Goal: Check status: Check status

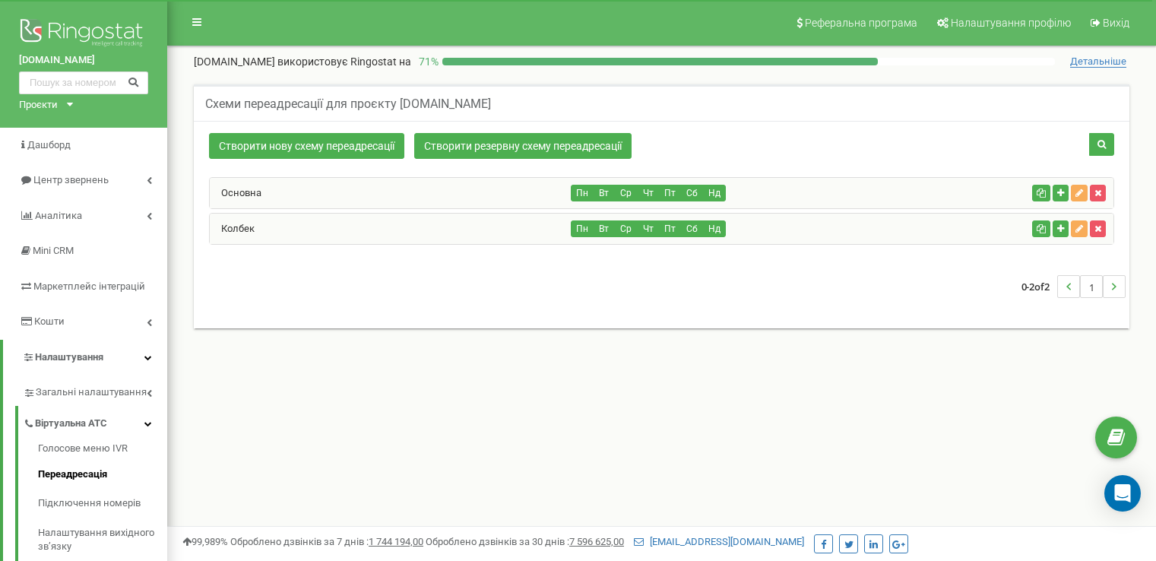
click at [64, 187] on span "Центр звернень" at bounding box center [64, 180] width 90 height 14
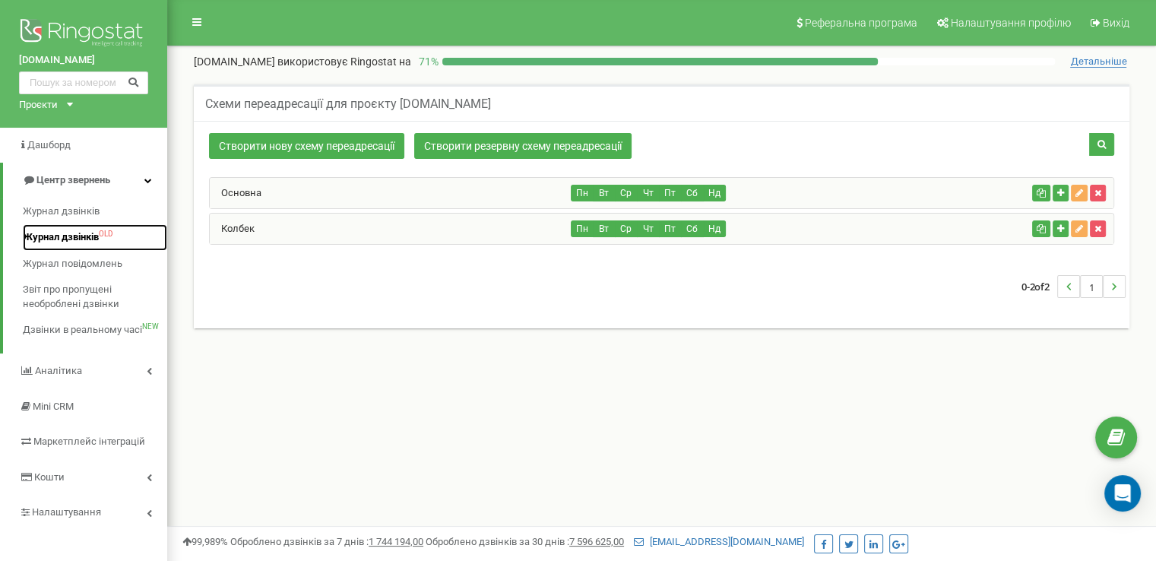
click at [79, 232] on span "Журнал дзвінків" at bounding box center [61, 237] width 76 height 14
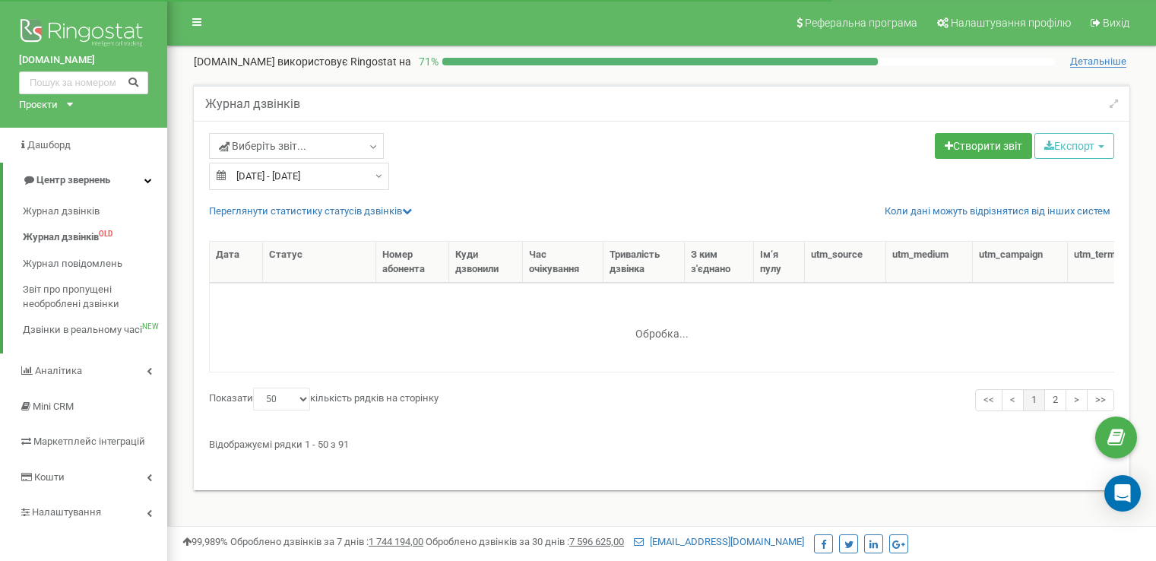
select select "50"
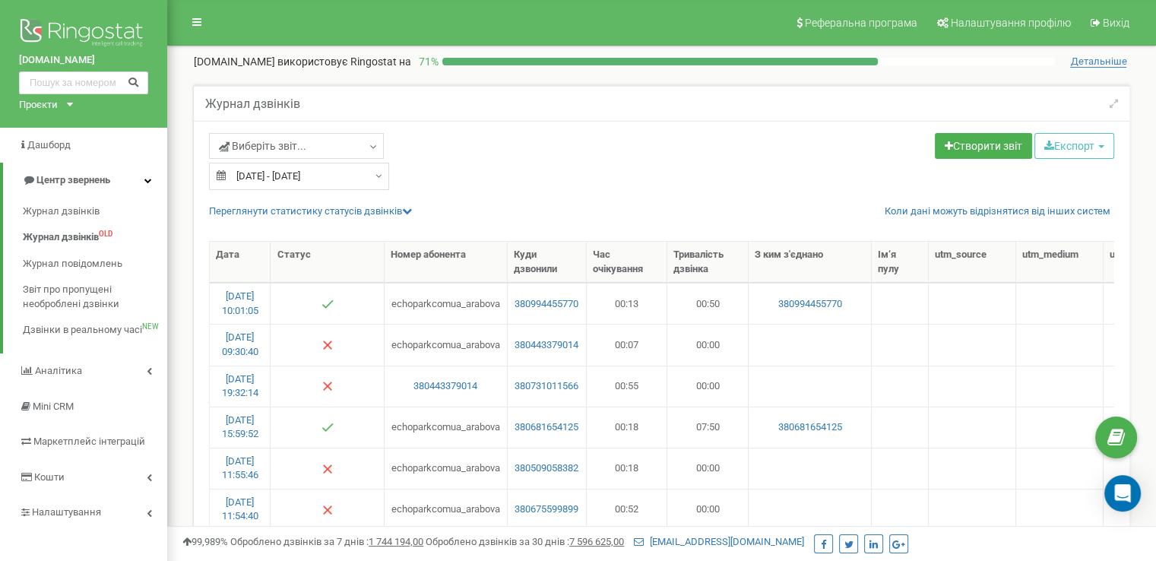
type input "[DATE]"
click at [316, 182] on input "[DATE] - [DATE]" at bounding box center [299, 176] width 180 height 27
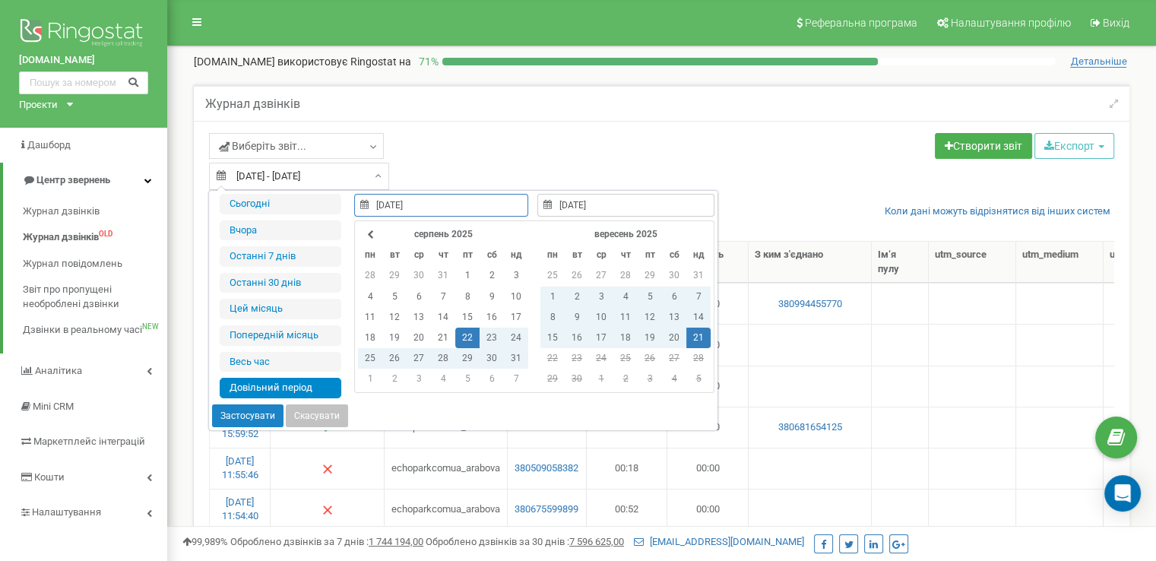
click at [265, 233] on li "Вчора" at bounding box center [281, 230] width 122 height 21
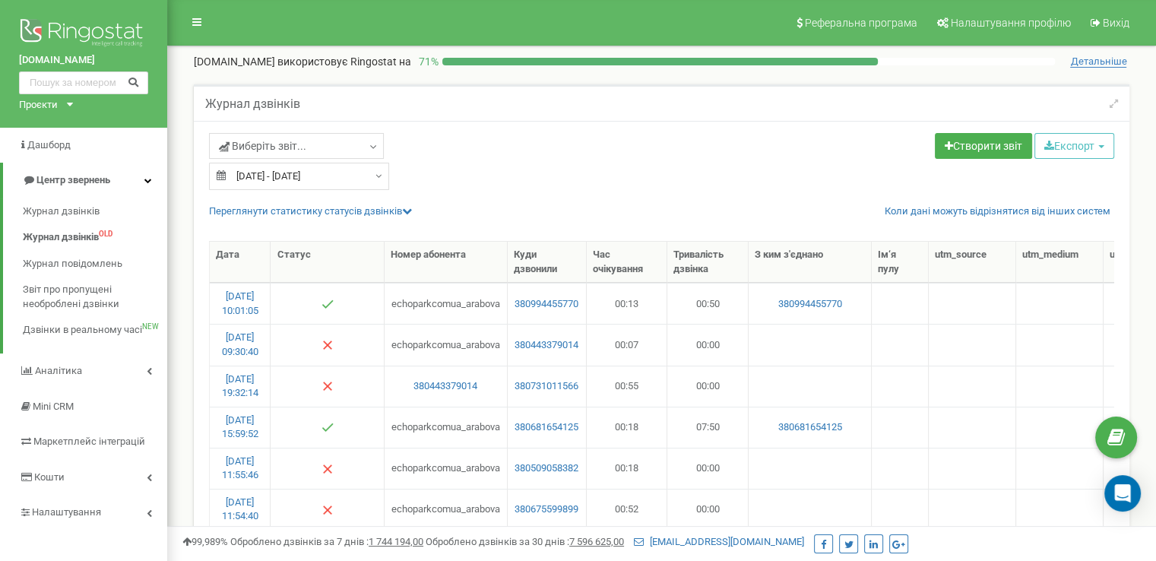
click at [231, 226] on div at bounding box center [937, 233] width 1456 height 15
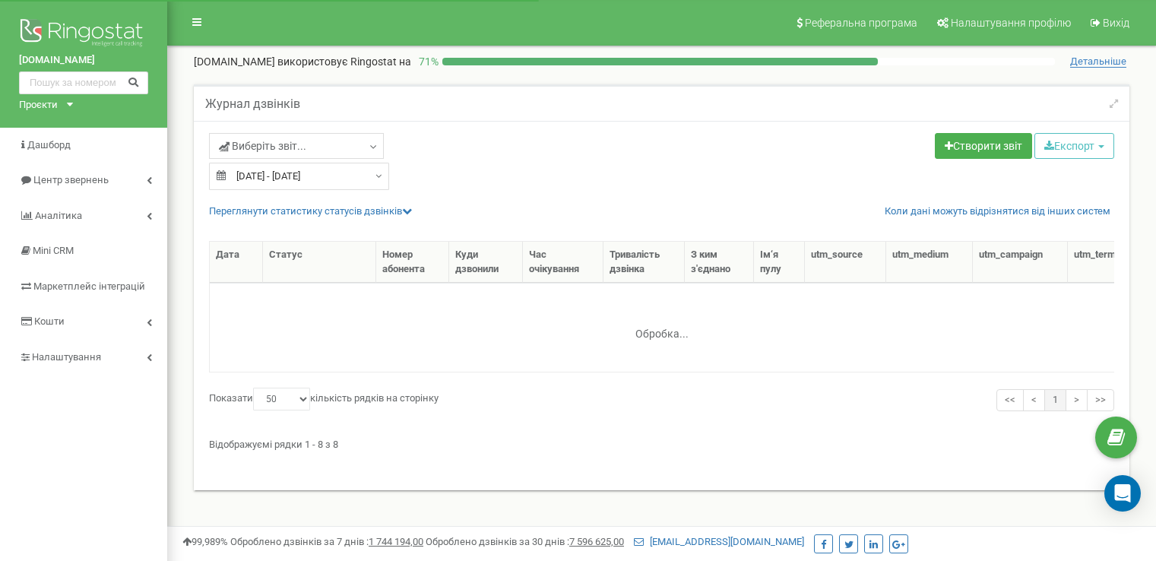
select select "50"
